Goal: Entertainment & Leisure: Consume media (video, audio)

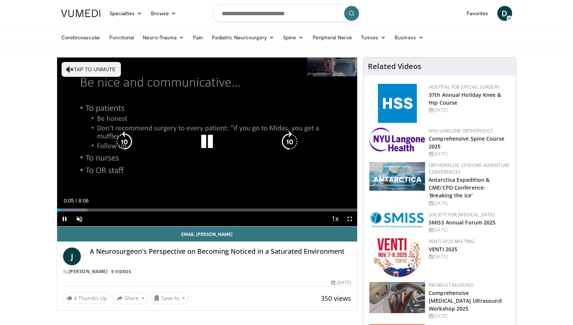
click at [102, 70] on button "Tap to unmute" at bounding box center [91, 69] width 59 height 15
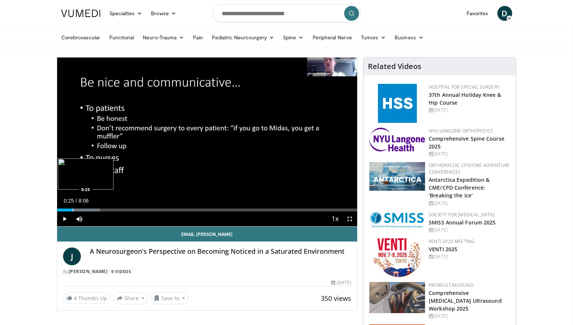
click at [73, 210] on div "Progress Bar" at bounding box center [73, 209] width 1 height 3
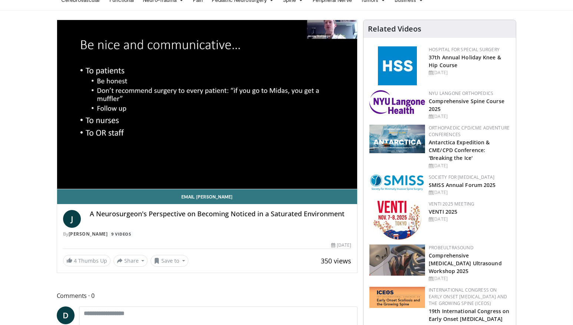
scroll to position [37, 0]
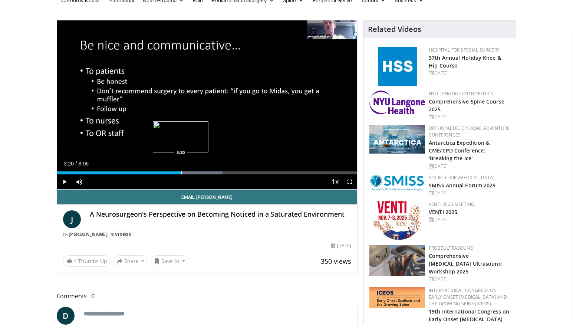
click at [181, 174] on div "Progress Bar" at bounding box center [181, 172] width 1 height 3
click at [180, 173] on div "Progress Bar" at bounding box center [180, 172] width 1 height 3
click at [176, 173] on div "Loaded : 55.09% 3:12 3:13" at bounding box center [207, 172] width 300 height 3
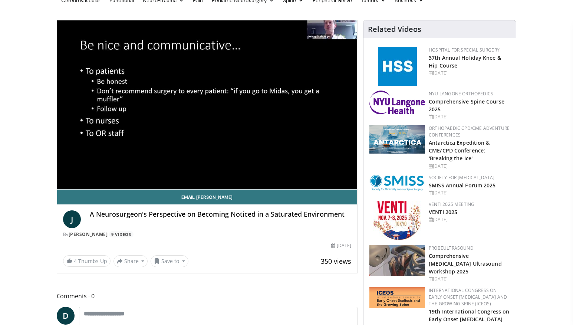
click at [173, 172] on div "10 seconds Tap to unmute" at bounding box center [207, 104] width 300 height 169
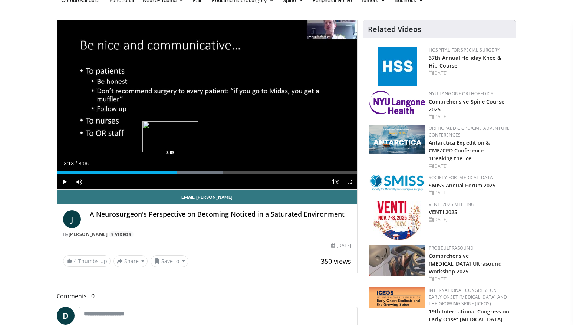
click at [171, 173] on div "Progress Bar" at bounding box center [171, 172] width 1 height 3
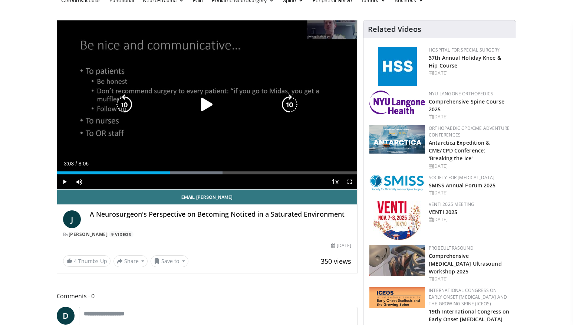
click at [193, 133] on div "10 seconds Tap to unmute" at bounding box center [207, 104] width 300 height 169
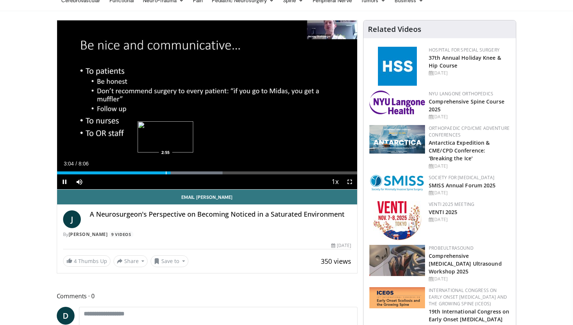
click at [164, 173] on div "Loaded : 55.09% 3:04 2:55" at bounding box center [207, 172] width 300 height 3
click at [159, 173] on div "Progress Bar" at bounding box center [159, 172] width 1 height 3
click at [156, 174] on div "Progress Bar" at bounding box center [156, 172] width 1 height 3
click at [165, 173] on div "Progress Bar" at bounding box center [165, 172] width 1 height 3
click at [174, 173] on div "Progress Bar" at bounding box center [174, 172] width 1 height 3
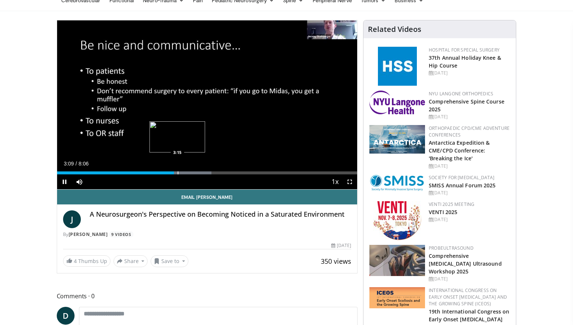
click at [178, 174] on div "Progress Bar" at bounding box center [178, 172] width 1 height 3
click at [224, 173] on div "Progress Bar" at bounding box center [224, 172] width 1 height 3
click at [232, 174] on div "Progress Bar" at bounding box center [232, 172] width 1 height 3
click at [239, 174] on div "Progress Bar" at bounding box center [239, 172] width 1 height 3
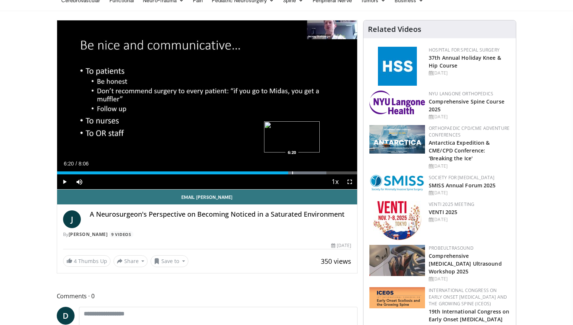
click at [292, 174] on div "Progress Bar" at bounding box center [292, 172] width 1 height 3
click at [298, 174] on div "Progress Bar" at bounding box center [298, 172] width 1 height 3
click at [304, 173] on div "Progress Bar" at bounding box center [304, 172] width 1 height 3
click at [307, 173] on div "Progress Bar" at bounding box center [307, 172] width 1 height 3
click at [302, 173] on div "Progress Bar" at bounding box center [302, 172] width 1 height 3
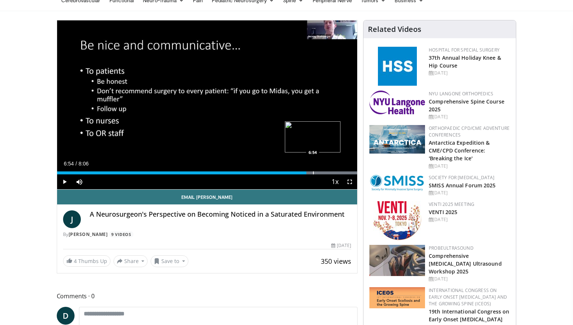
click at [313, 171] on div "Progress Bar" at bounding box center [313, 172] width 1 height 3
click at [318, 172] on div "Progress Bar" at bounding box center [318, 172] width 1 height 3
click at [345, 173] on div "Progress Bar" at bounding box center [345, 172] width 1 height 3
click at [350, 173] on div "Progress Bar" at bounding box center [350, 172] width 1 height 3
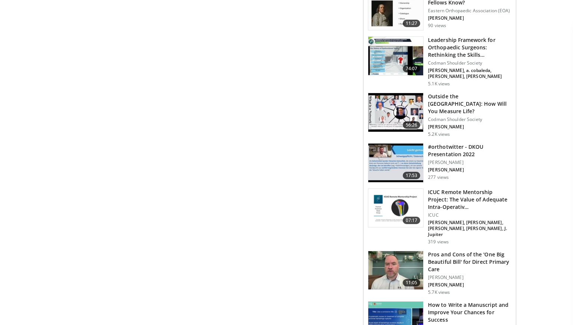
scroll to position [697, 0]
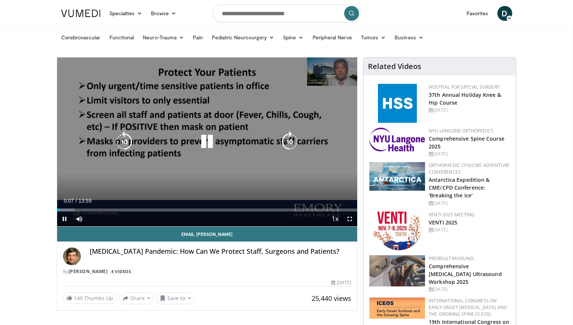
click at [207, 141] on icon "Video Player" at bounding box center [207, 141] width 21 height 21
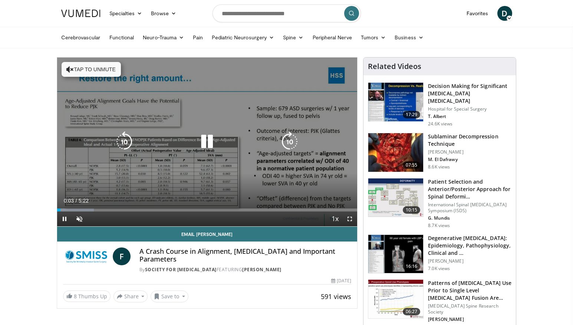
click at [94, 74] on button "Tap to unmute" at bounding box center [91, 69] width 59 height 15
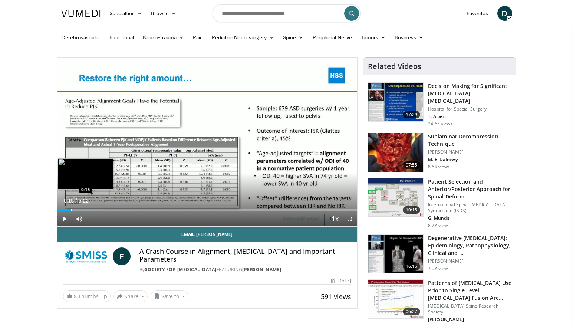
click at [71, 207] on div "Loaded : 15.40% 0:15 0:15" at bounding box center [207, 207] width 300 height 7
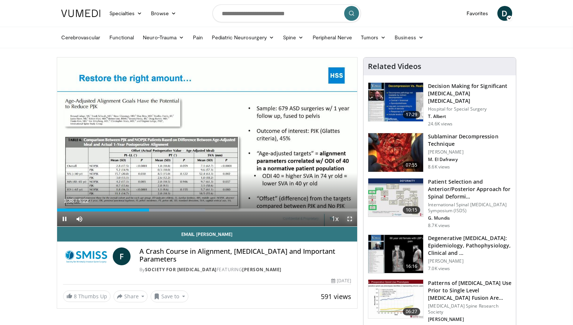
click at [349, 219] on span "Video Player" at bounding box center [349, 218] width 15 height 15
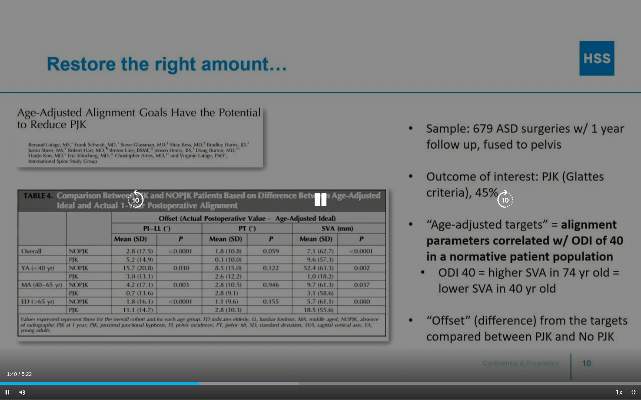
click at [369, 248] on div "10 seconds Tap to unmute" at bounding box center [320, 200] width 641 height 400
click at [319, 199] on icon "Video Player" at bounding box center [320, 200] width 21 height 21
click at [344, 191] on div "10 seconds Tap to unmute" at bounding box center [320, 200] width 641 height 400
click at [316, 201] on icon "Video Player" at bounding box center [320, 200] width 21 height 21
click at [338, 197] on div "Video Player" at bounding box center [320, 200] width 385 height 15
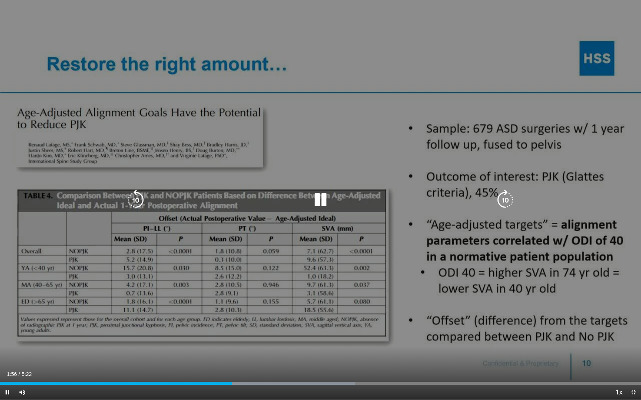
click at [320, 203] on icon "Video Player" at bounding box center [320, 200] width 21 height 21
click at [319, 203] on icon "Video Player" at bounding box center [320, 200] width 21 height 21
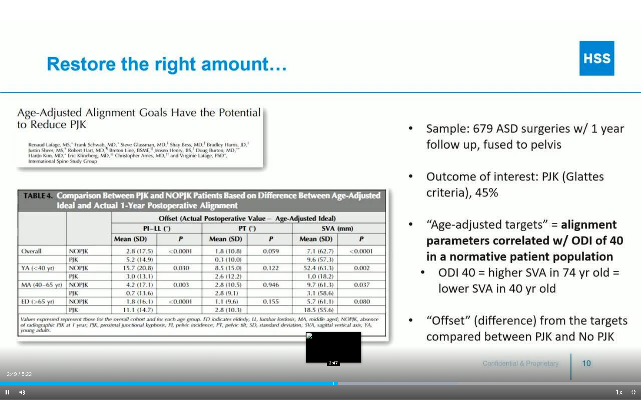
click at [333, 324] on div "Progress Bar" at bounding box center [333, 383] width 1 height 3
click at [327, 324] on div "Progress Bar" at bounding box center [327, 383] width 1 height 3
click at [321, 324] on div "Progress Bar" at bounding box center [321, 383] width 1 height 3
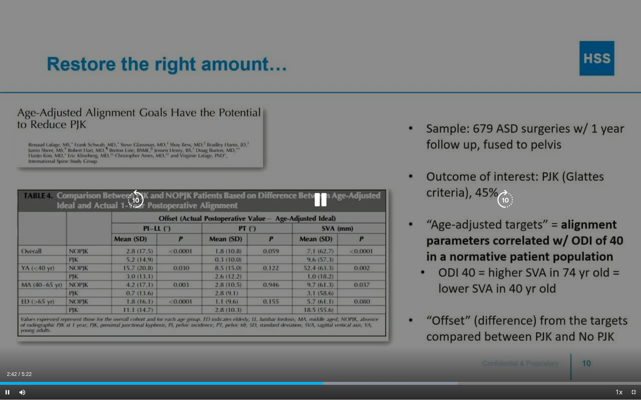
click at [449, 276] on div "10 seconds Tap to unmute" at bounding box center [320, 200] width 641 height 400
click at [320, 196] on icon "Video Player" at bounding box center [320, 200] width 21 height 21
click at [321, 199] on icon "Video Player" at bounding box center [320, 200] width 21 height 21
click at [324, 205] on icon "Video Player" at bounding box center [320, 200] width 21 height 21
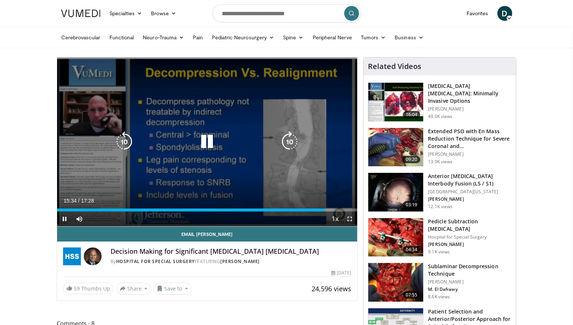
click at [203, 141] on icon "Video Player" at bounding box center [207, 141] width 21 height 21
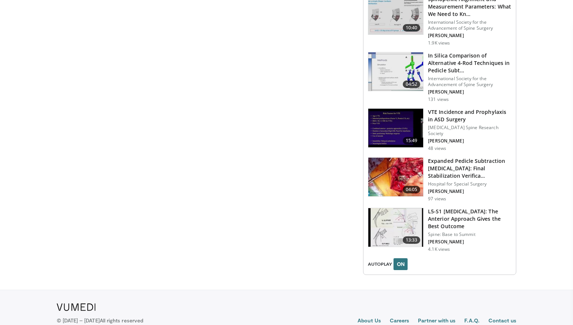
scroll to position [808, 0]
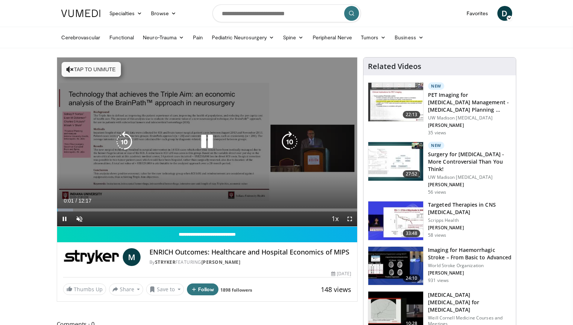
click at [98, 67] on button "Tap to unmute" at bounding box center [91, 69] width 59 height 15
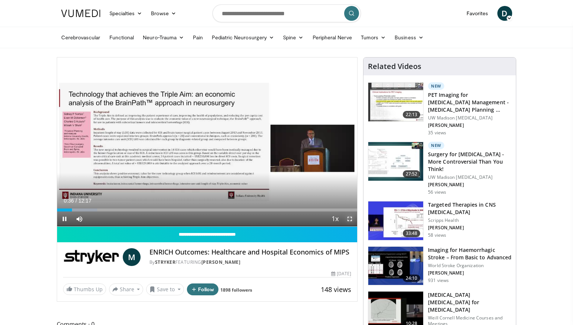
click at [351, 220] on span "Video Player" at bounding box center [349, 218] width 15 height 15
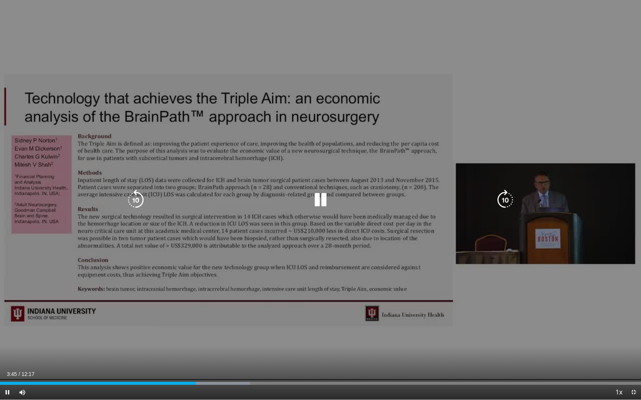
click at [318, 204] on icon "Video Player" at bounding box center [320, 200] width 21 height 21
click at [321, 197] on icon "Video Player" at bounding box center [320, 200] width 21 height 21
click at [321, 199] on icon "Video Player" at bounding box center [320, 200] width 21 height 21
